Goal: Information Seeking & Learning: Learn about a topic

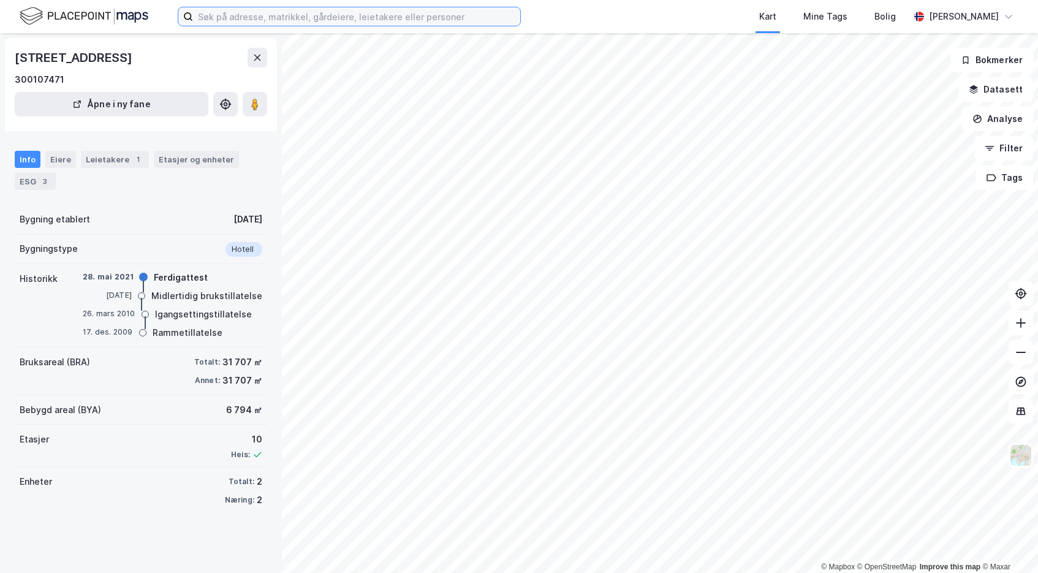
click at [263, 17] on input at bounding box center [356, 16] width 327 height 18
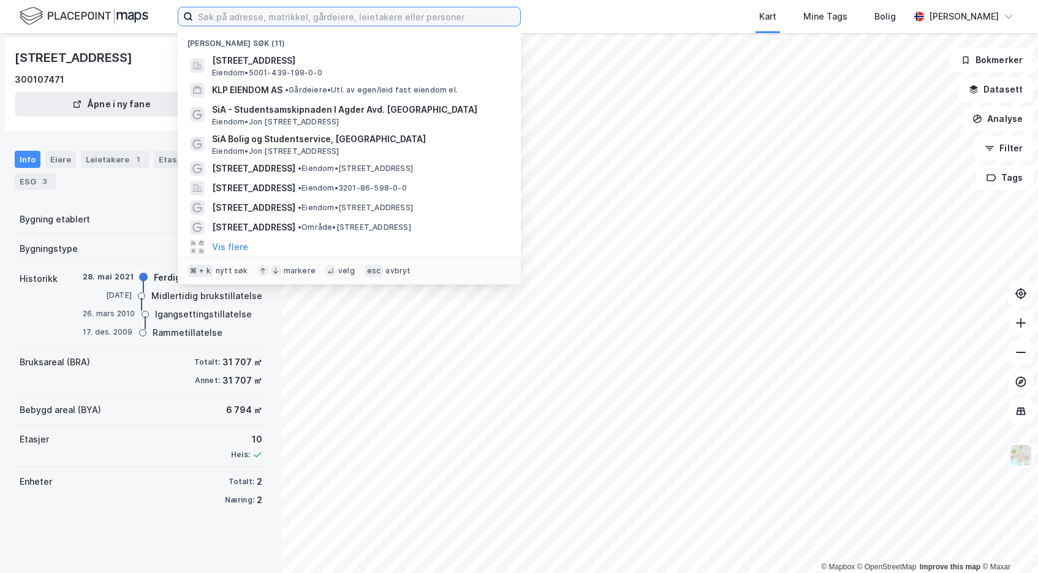
paste input "[STREET_ADDRESS] [GEOGRAPHIC_DATA]"
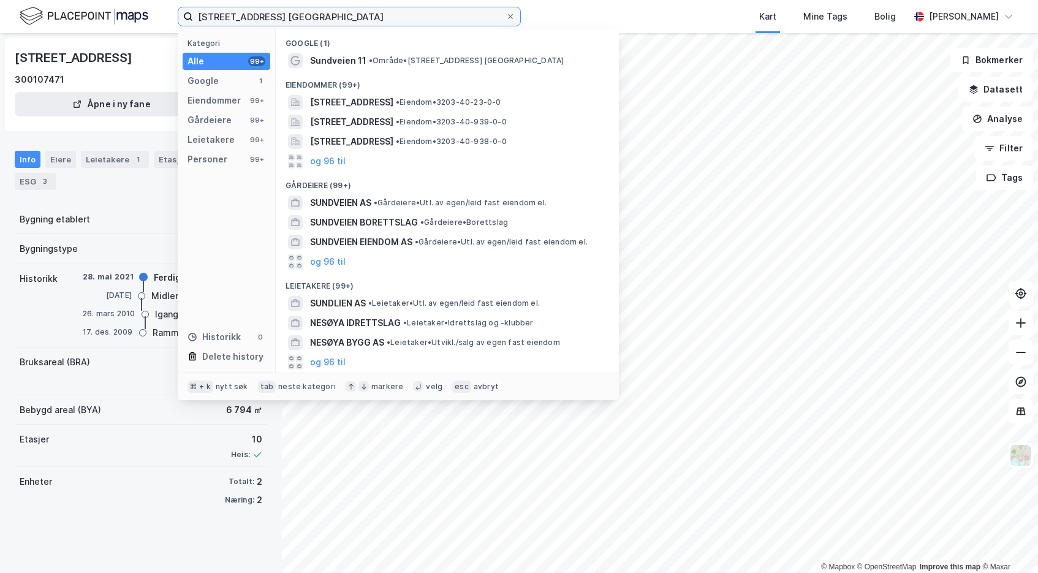
type input "[STREET_ADDRESS] [GEOGRAPHIC_DATA]"
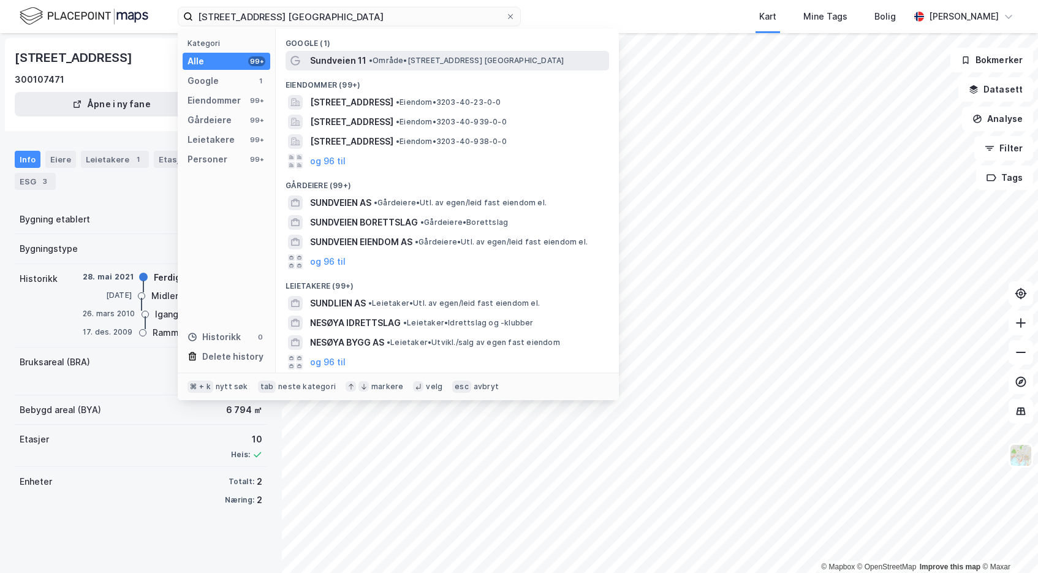
click at [360, 62] on span "Sundveien 11" at bounding box center [338, 60] width 56 height 15
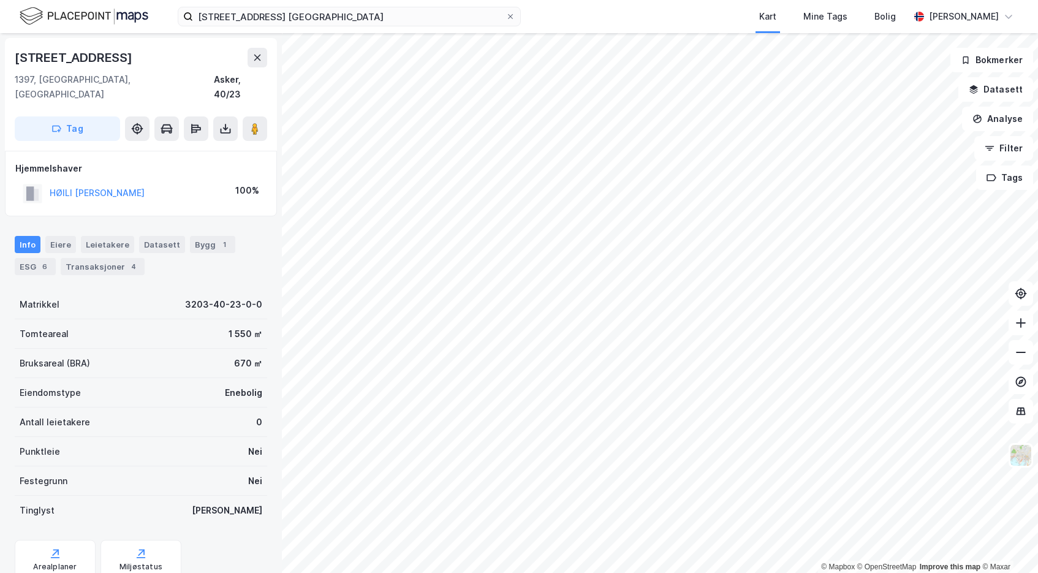
click at [431, 572] on html "Sundveien 11, 1397 Nesøya Kart Mine Tags Bolig [PERSON_NAME] © Mapbox © OpenStr…" at bounding box center [519, 286] width 1038 height 573
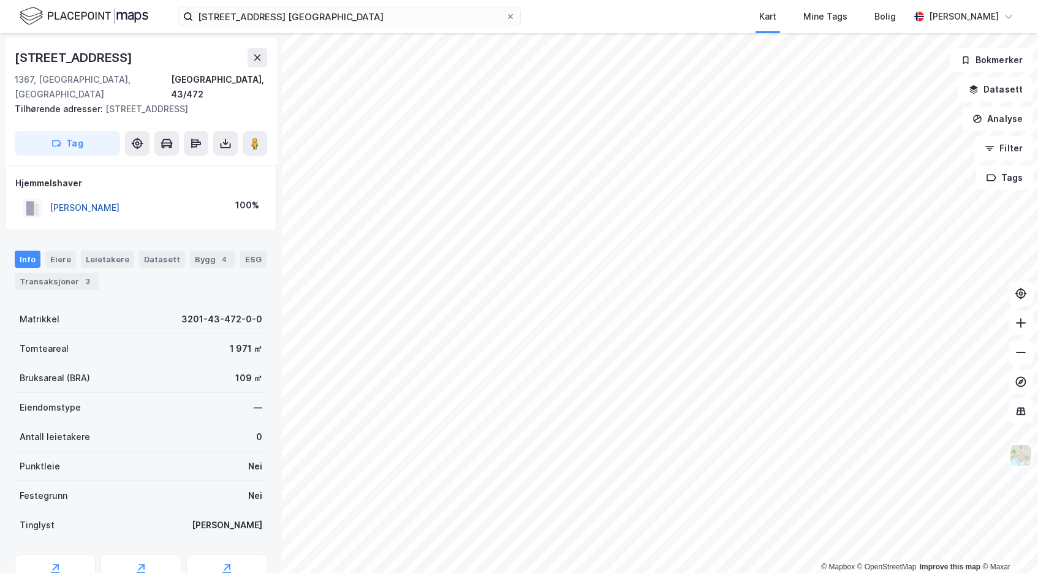
click at [0, 0] on button "[PERSON_NAME]" at bounding box center [0, 0] width 0 height 0
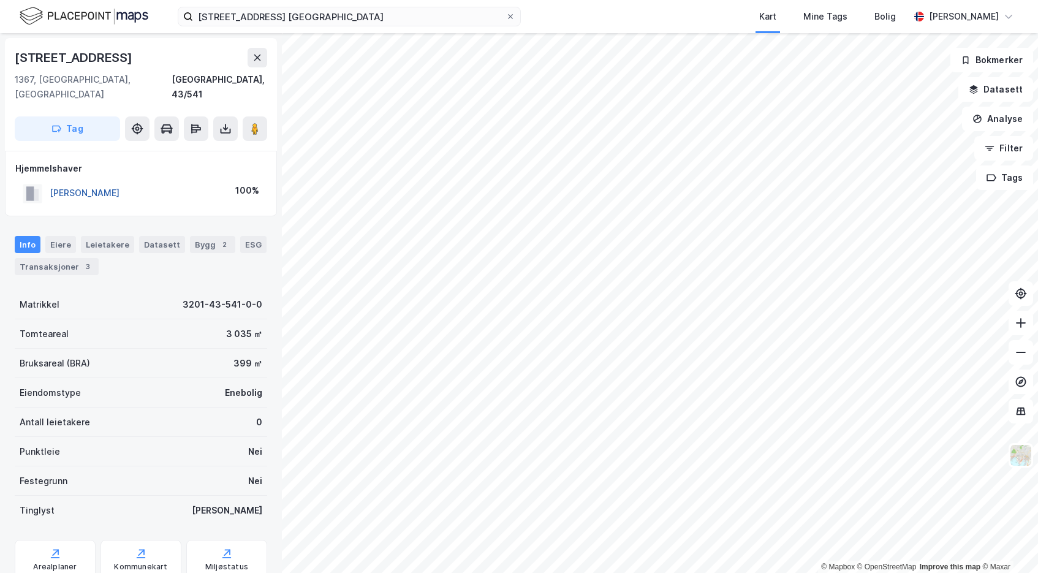
click at [0, 0] on button "[PERSON_NAME]" at bounding box center [0, 0] width 0 height 0
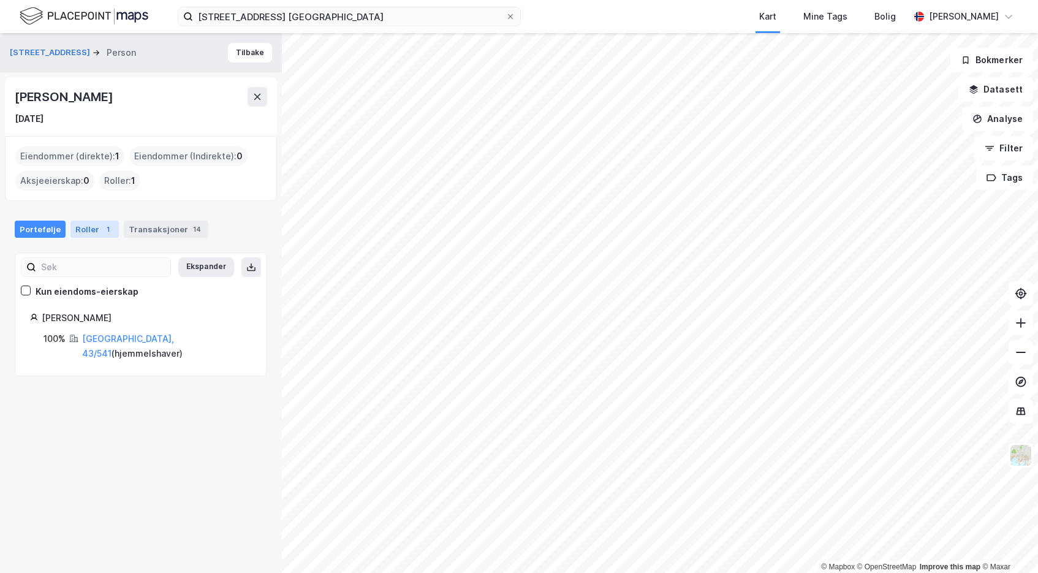
click at [89, 230] on div "Roller 1" at bounding box center [94, 229] width 48 height 17
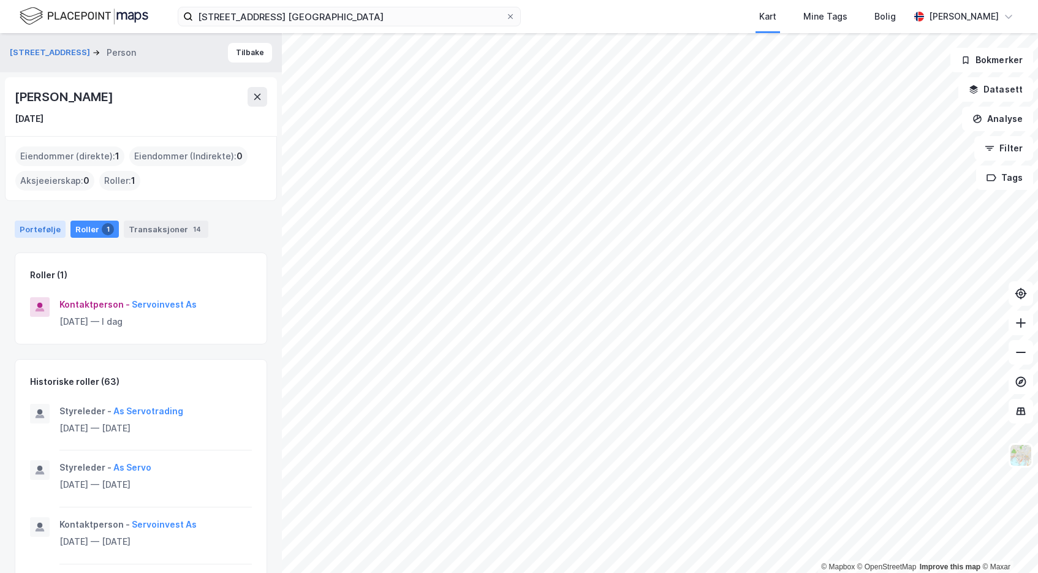
click at [45, 224] on div "Portefølje" at bounding box center [40, 229] width 51 height 17
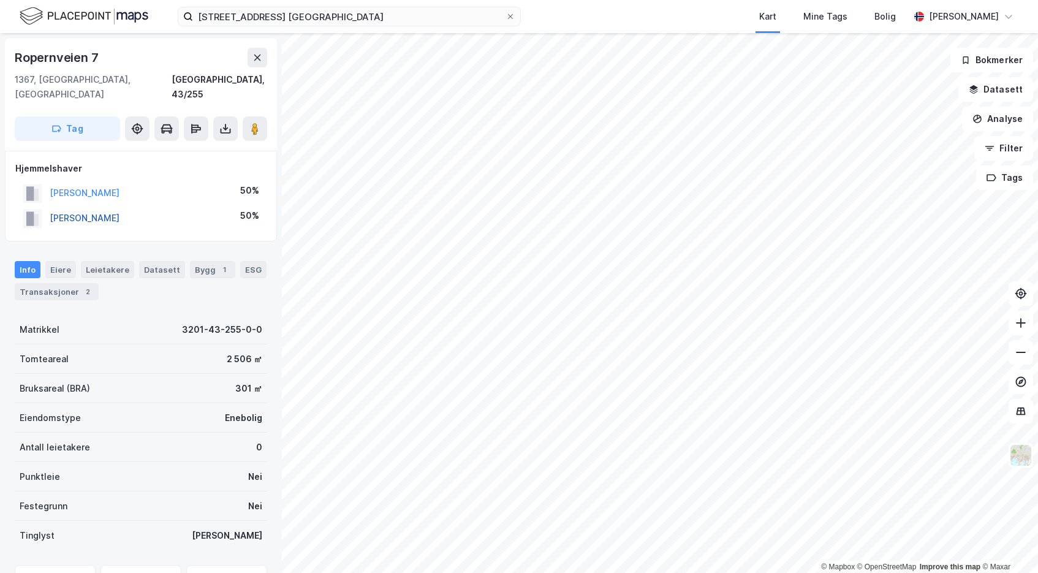
click at [0, 0] on button "[PERSON_NAME]" at bounding box center [0, 0] width 0 height 0
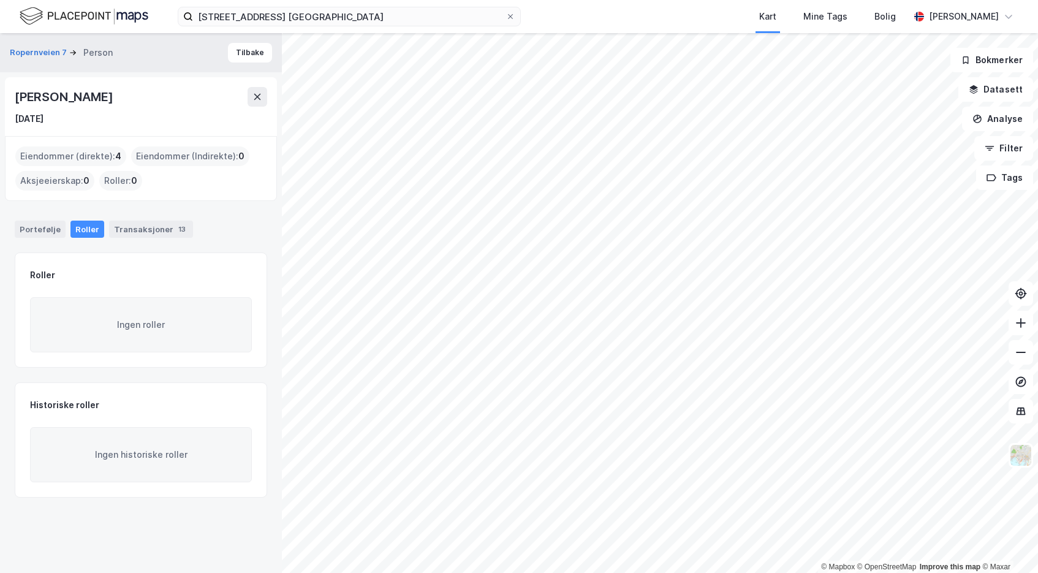
click at [92, 155] on div "Eiendommer (direkte) : 4" at bounding box center [70, 156] width 111 height 20
click at [146, 226] on div "Transaksjoner 13" at bounding box center [151, 229] width 84 height 17
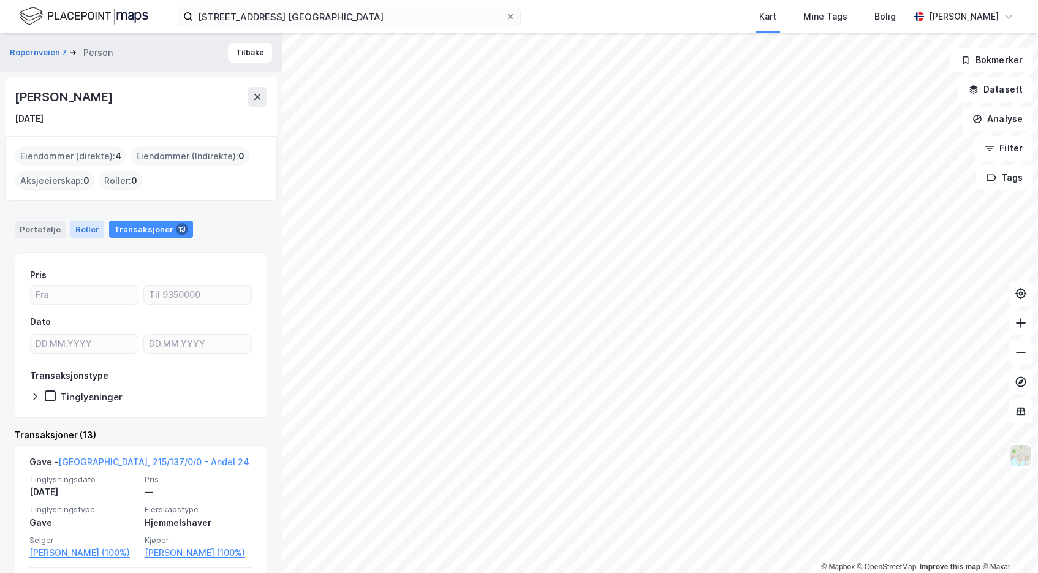
click at [88, 229] on div "Roller" at bounding box center [87, 229] width 34 height 17
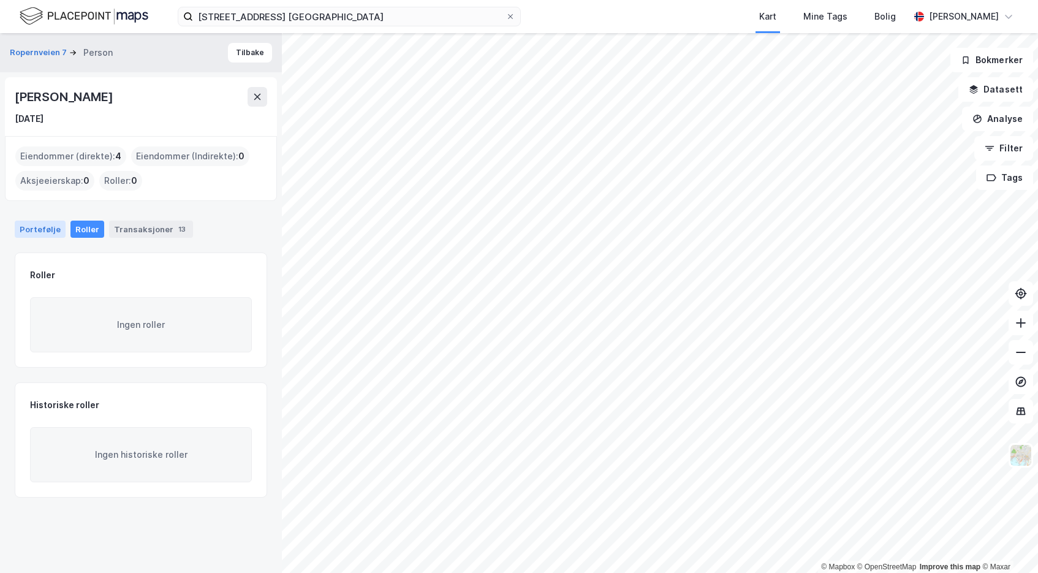
click at [43, 229] on div "Portefølje" at bounding box center [40, 229] width 51 height 17
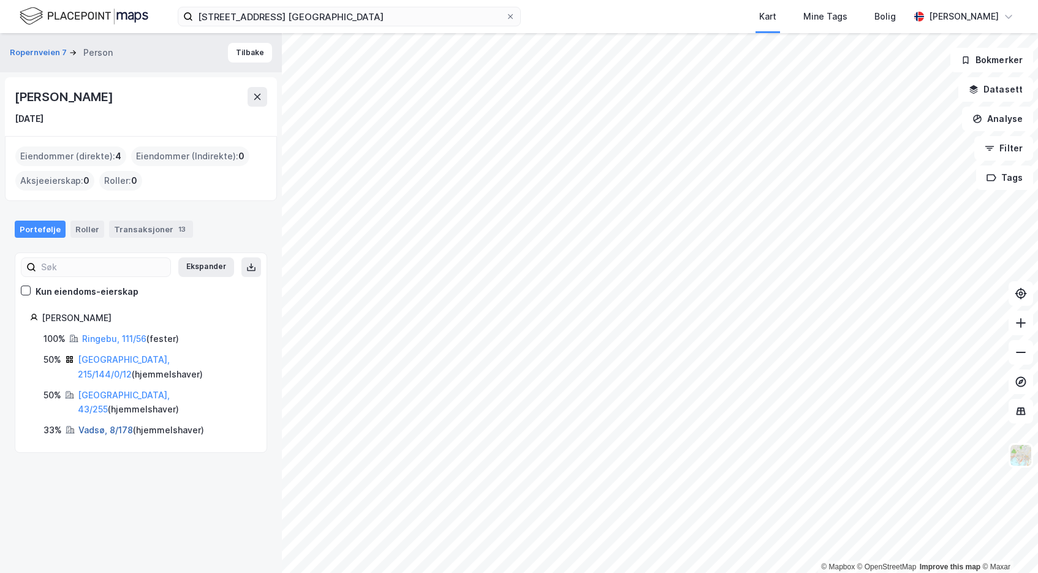
click at [116, 425] on link "Vadsø, 8/178" at bounding box center [105, 430] width 55 height 10
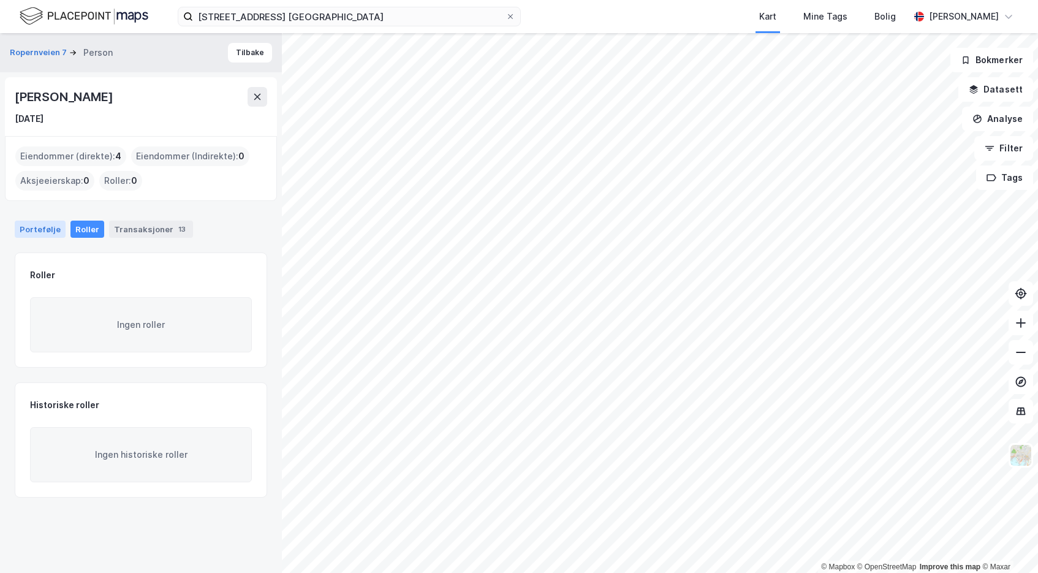
click at [22, 225] on div "Portefølje" at bounding box center [40, 229] width 51 height 17
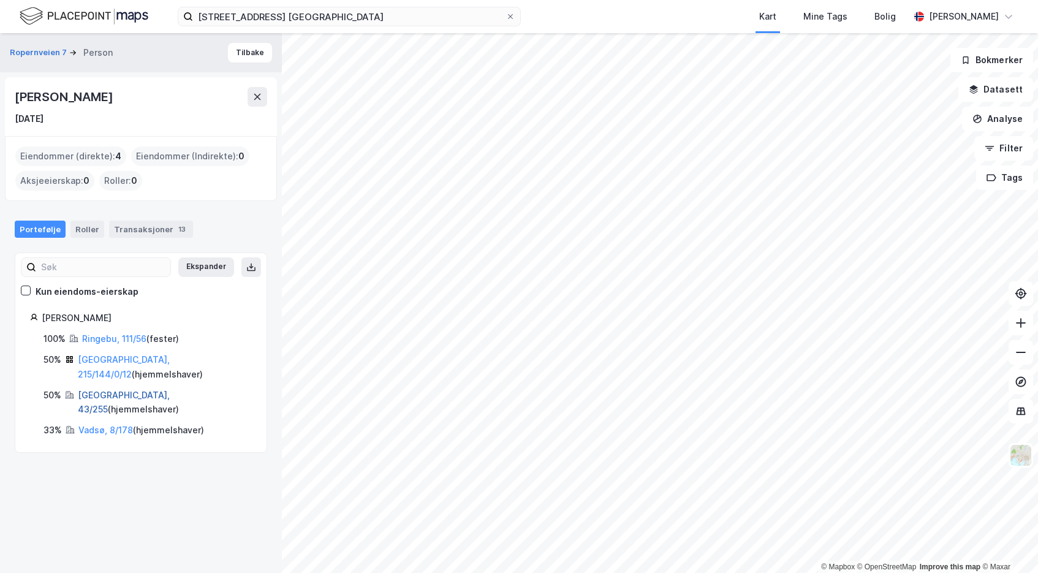
click at [105, 390] on link "[GEOGRAPHIC_DATA], 43/255" at bounding box center [124, 402] width 92 height 25
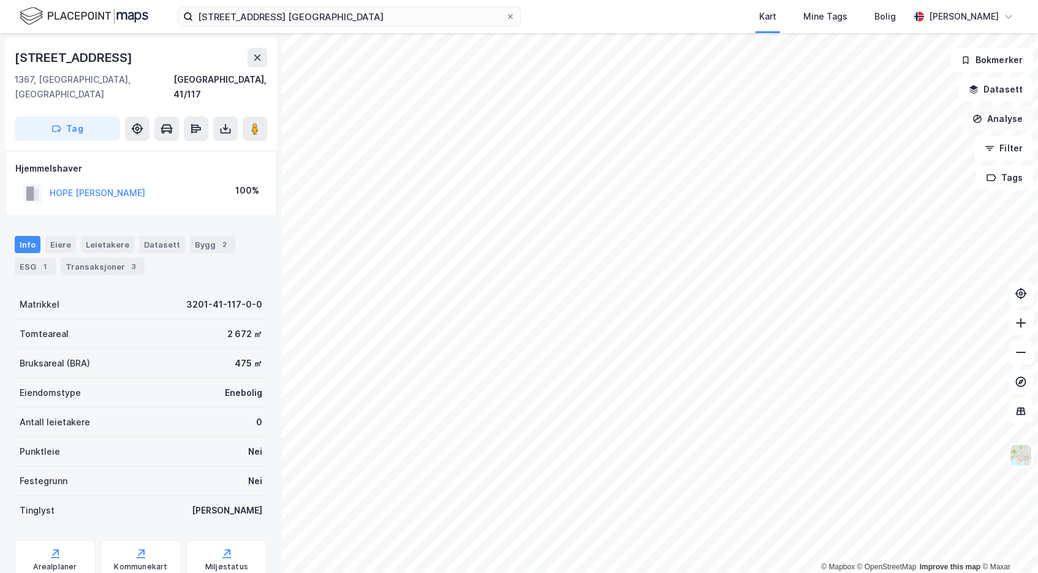
click at [977, 108] on div "© Mapbox © OpenStreetMap Improve this map © Maxar [STREET_ADDRESS] Hjemmelshave…" at bounding box center [519, 303] width 1038 height 540
click at [817, 12] on div "[STREET_ADDRESS] Nesøya Kart Mine Tags Bolig [PERSON_NAME] © Mapbox © OpenStree…" at bounding box center [519, 286] width 1038 height 573
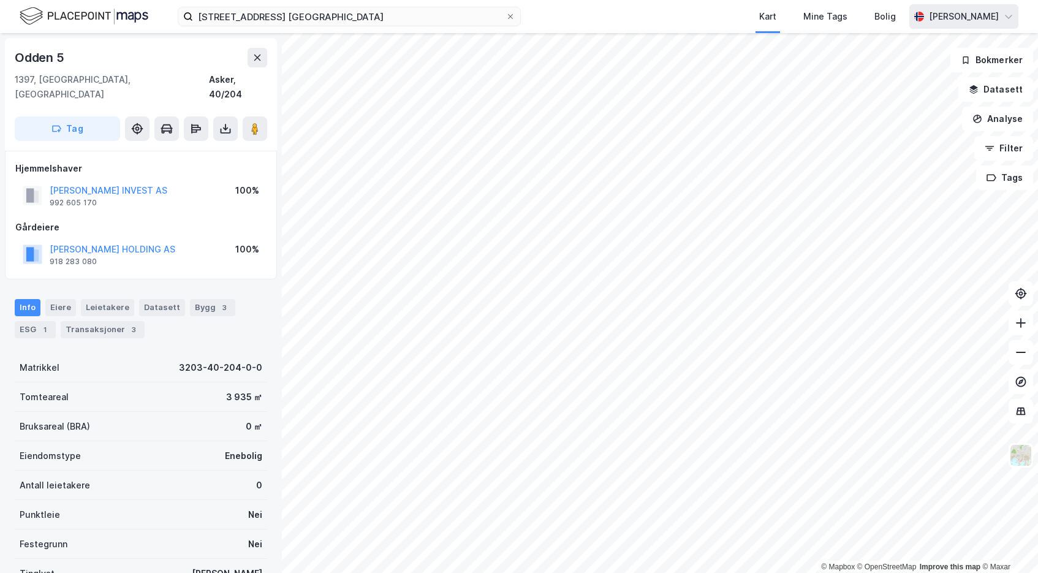
click at [964, 22] on div "Sundveien 11, 1397 Nesøya Kart Mine Tags Bolig [PERSON_NAME] © Mapbox © OpenStr…" at bounding box center [519, 286] width 1038 height 573
